Goal: Check status: Check status

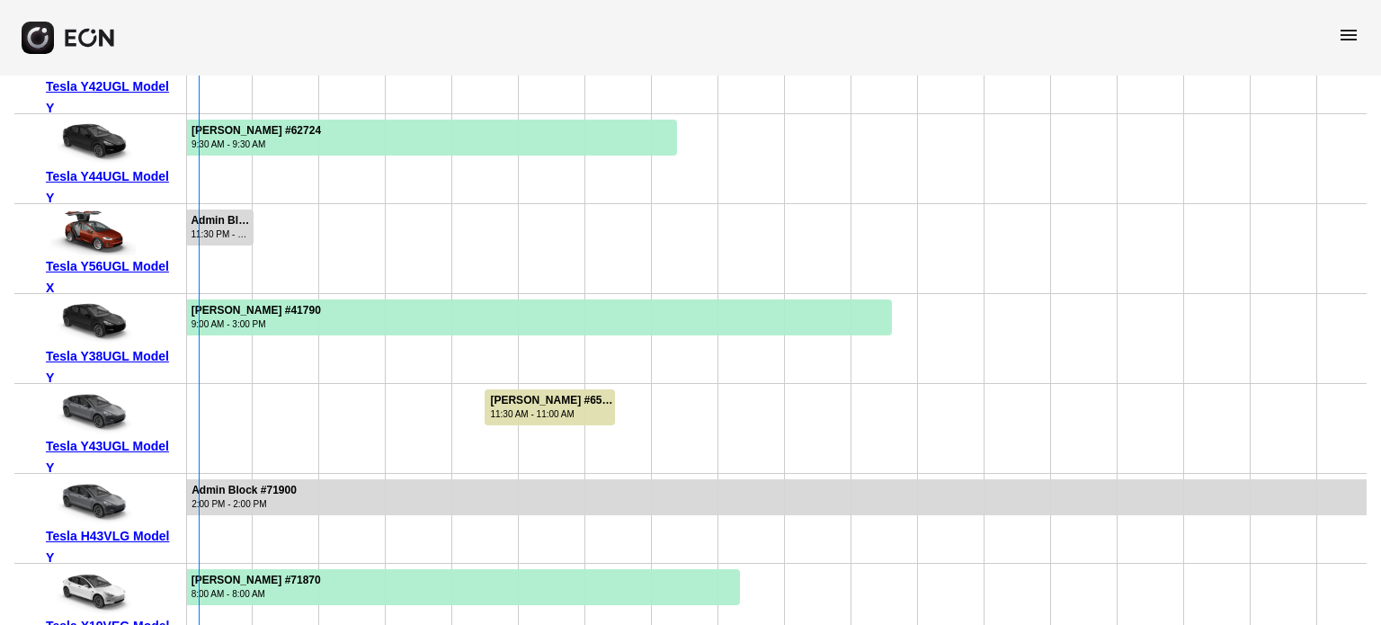
scroll to position [3955, 0]
